Goal: Information Seeking & Learning: Find specific fact

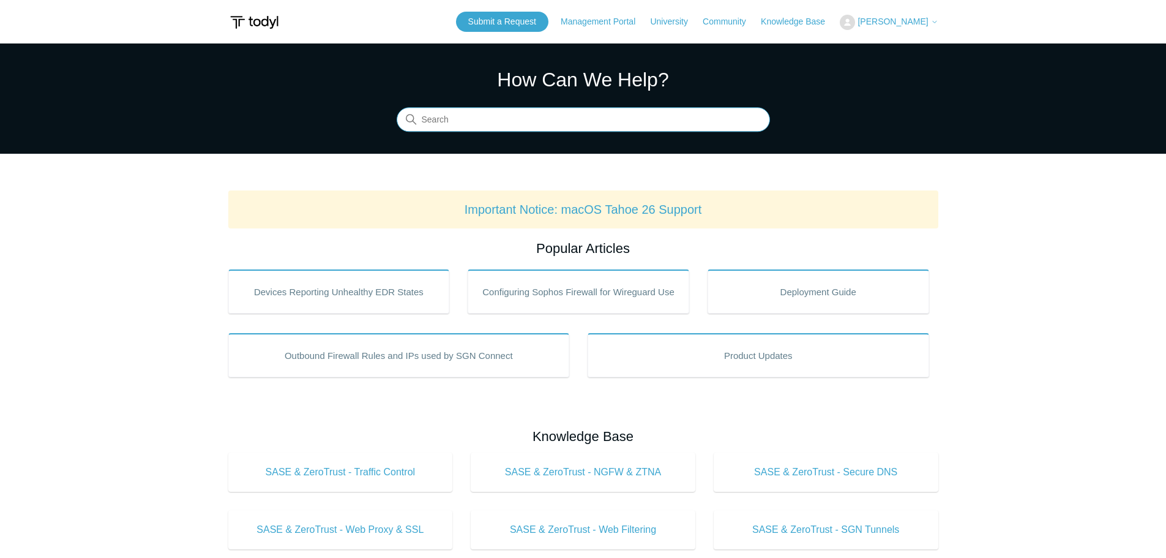
click at [465, 124] on input "Search" at bounding box center [583, 120] width 373 height 24
type input "change endpoint ipaddress"
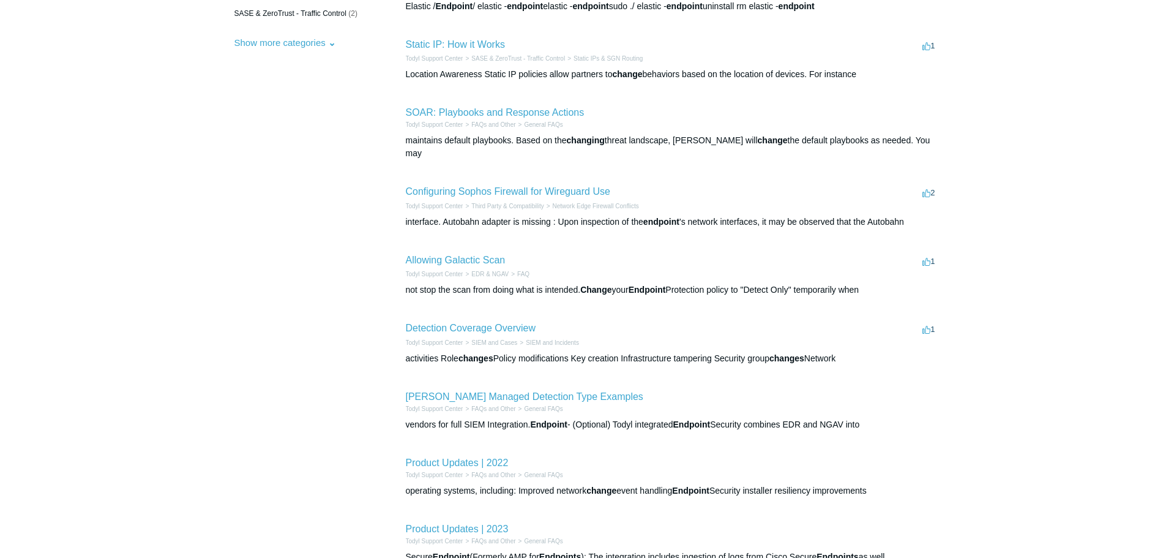
scroll to position [306, 0]
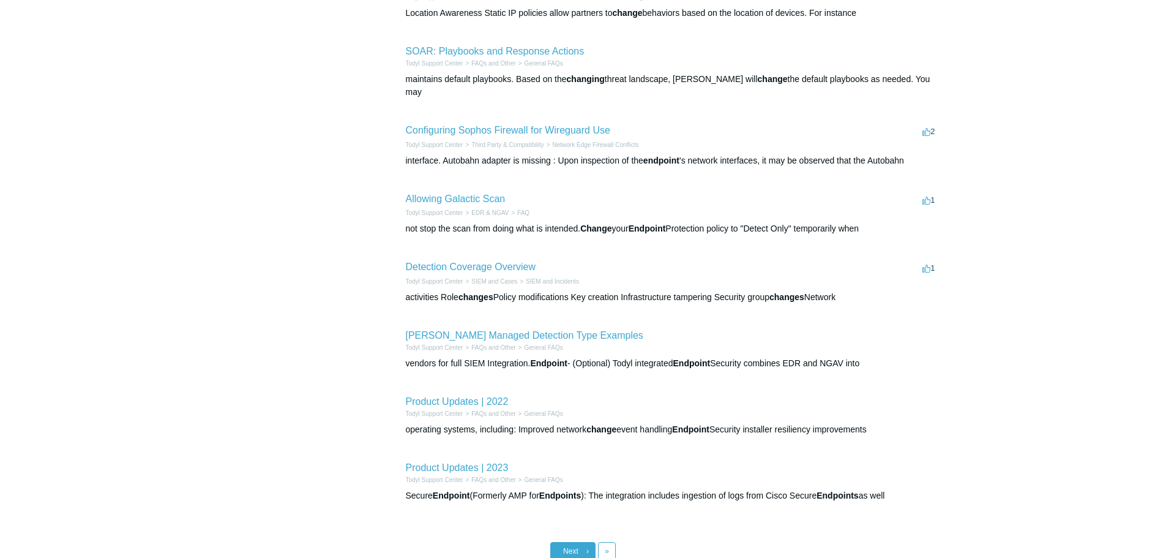
click at [575, 547] on span "Next" at bounding box center [570, 551] width 15 height 9
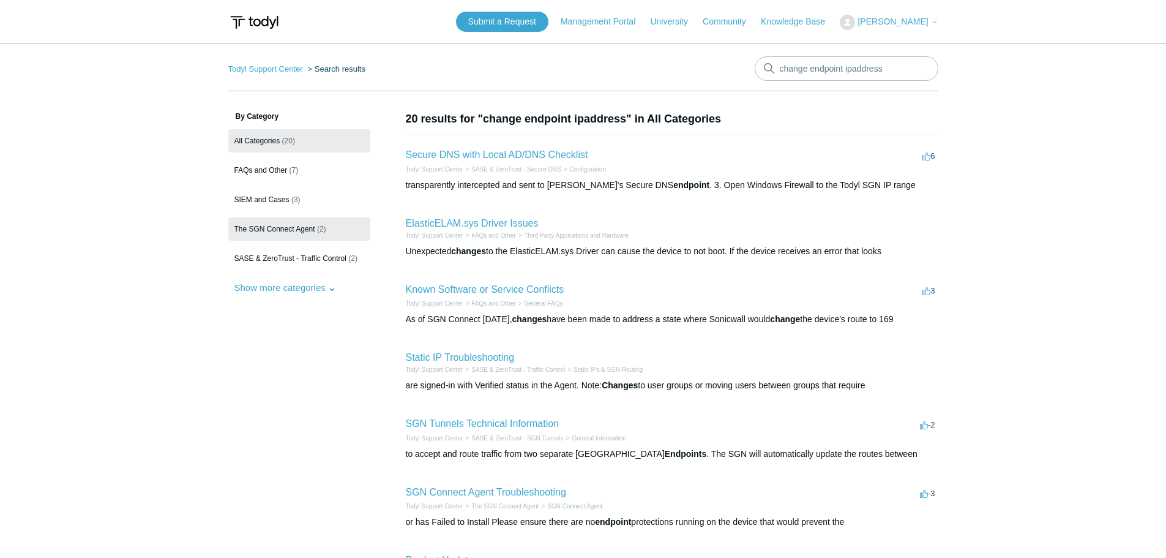
click at [275, 226] on span "The SGN Connect Agent" at bounding box center [274, 229] width 81 height 9
